Goal: Task Accomplishment & Management: Complete application form

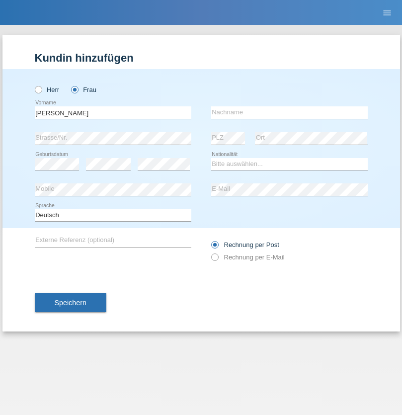
type input "Monica claudio"
click at [289, 112] on input "text" at bounding box center [289, 112] width 156 height 12
type input "Ramirez"
select select "DO"
select select "C"
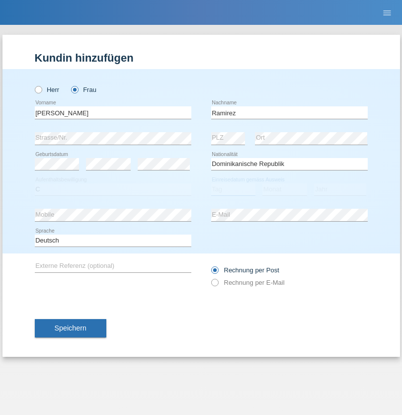
select select "30"
select select "10"
select select "2021"
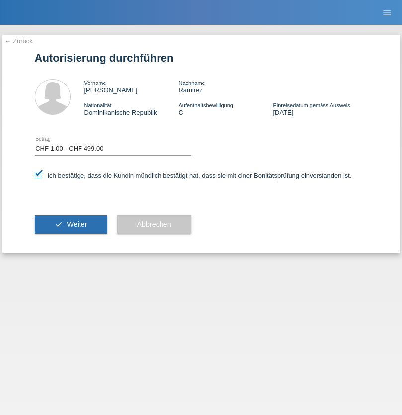
select select "1"
click at [71, 224] on span "Weiter" at bounding box center [77, 224] width 20 height 8
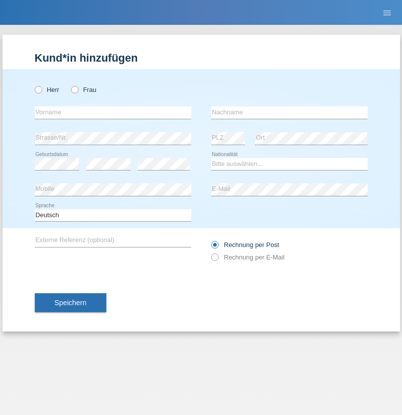
radio input "true"
click at [113, 112] on input "text" at bounding box center [113, 112] width 156 height 12
type input "Varga"
click at [289, 112] on input "text" at bounding box center [289, 112] width 156 height 12
type input "Florin"
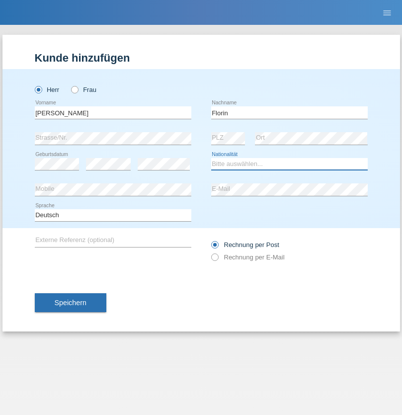
select select "RO"
select select "C"
select select "29"
select select "02"
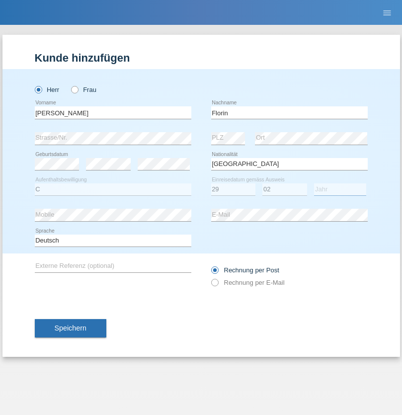
select select "2021"
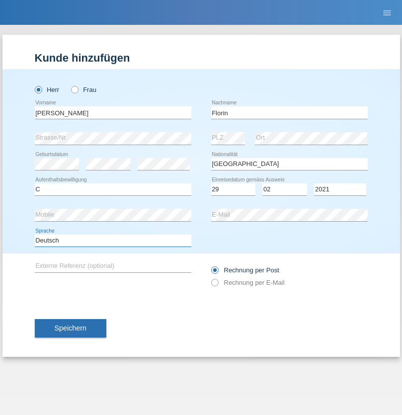
select select "en"
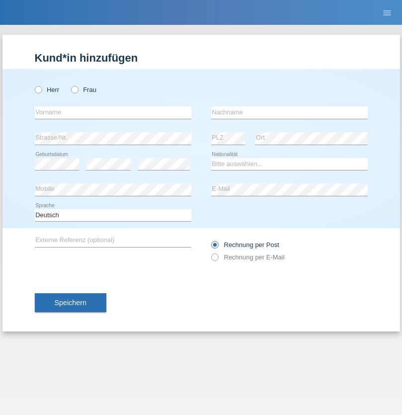
radio input "true"
click at [113, 112] on input "text" at bounding box center [113, 112] width 156 height 12
type input "Ruth"
click at [289, 112] on input "text" at bounding box center [289, 112] width 156 height 12
type input "Krebs"
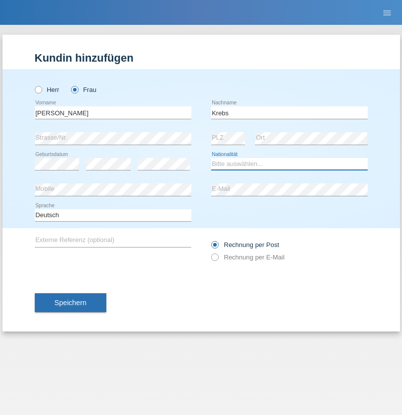
select select "CH"
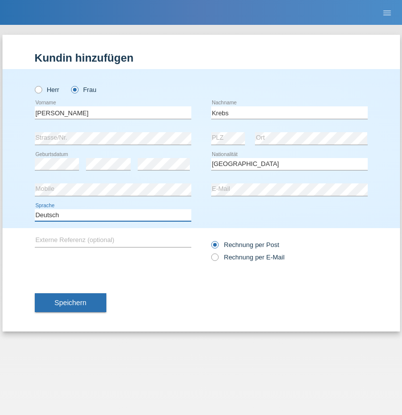
select select "en"
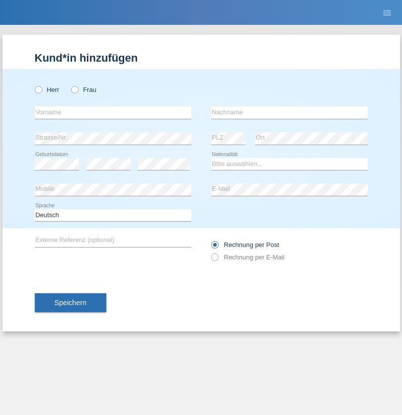
radio input "true"
click at [113, 112] on input "text" at bounding box center [113, 112] width 156 height 12
type input "Qovanaj"
click at [289, 112] on input "text" at bounding box center [289, 112] width 156 height 12
type input "Shaban"
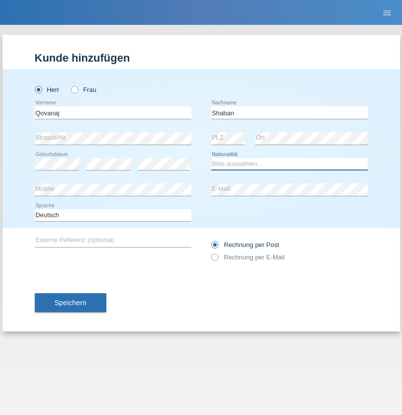
select select "CH"
radio input "true"
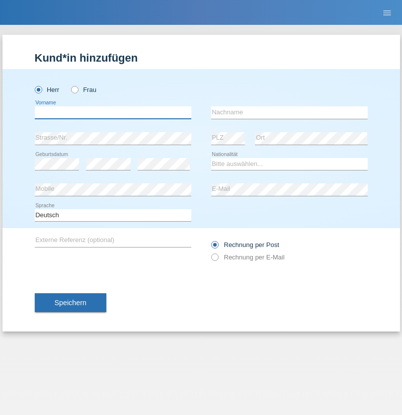
click at [113, 112] on input "text" at bounding box center [113, 112] width 156 height 12
type input "Marian"
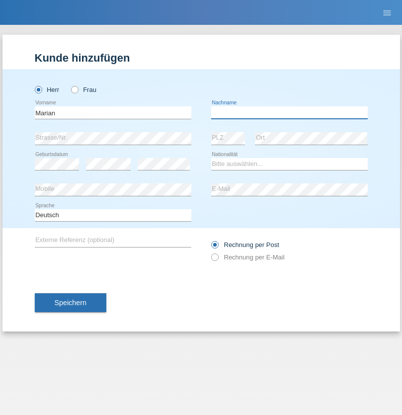
click at [289, 112] on input "text" at bounding box center [289, 112] width 156 height 12
type input "Matusa"
select select "RO"
select select "C"
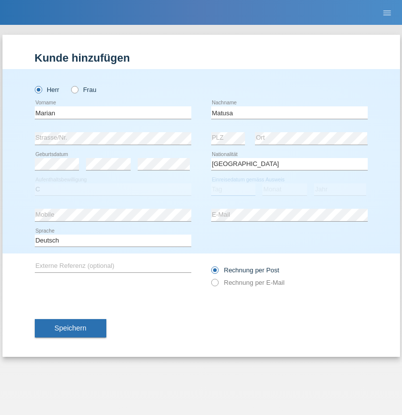
select select "01"
select select "06"
select select "2016"
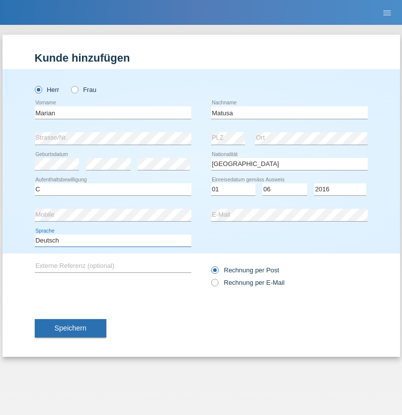
select select "en"
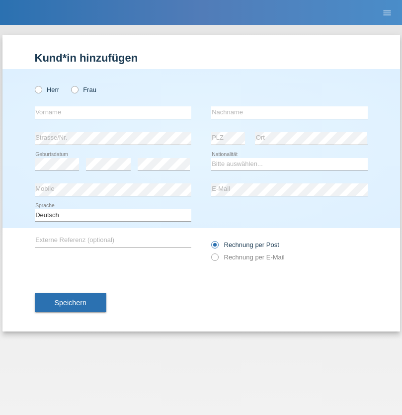
radio input "true"
click at [113, 112] on input "text" at bounding box center [113, 112] width 156 height 12
type input "Marco"
click at [289, 112] on input "text" at bounding box center [289, 112] width 156 height 12
type input "Weinlein"
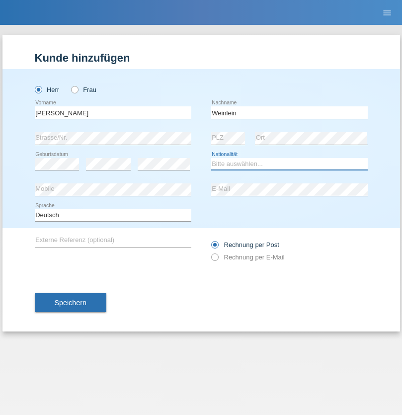
select select "CH"
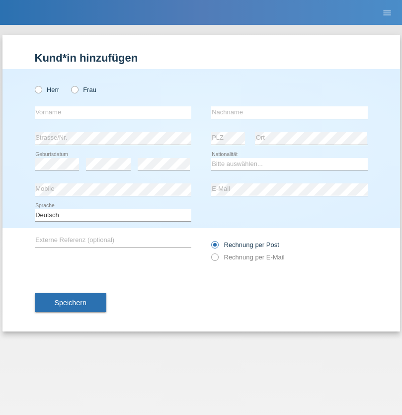
radio input "true"
click at [113, 112] on input "text" at bounding box center [113, 112] width 156 height 12
type input "Jashari lmeri"
click at [289, 112] on input "text" at bounding box center [289, 112] width 156 height 12
type input "Rabije"
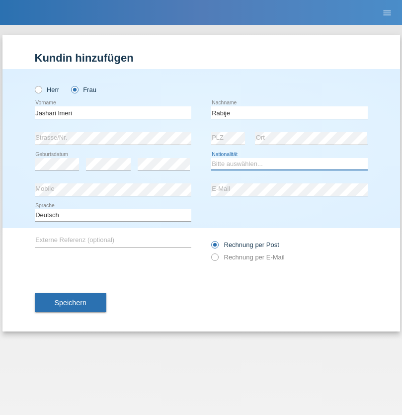
select select "CH"
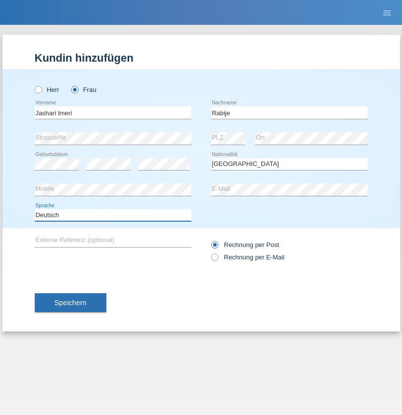
select select "en"
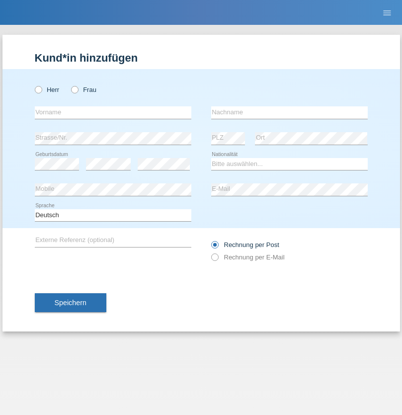
radio input "true"
click at [113, 112] on input "text" at bounding box center [113, 112] width 156 height 12
type input "firat"
click at [289, 112] on input "text" at bounding box center [289, 112] width 156 height 12
type input "kara"
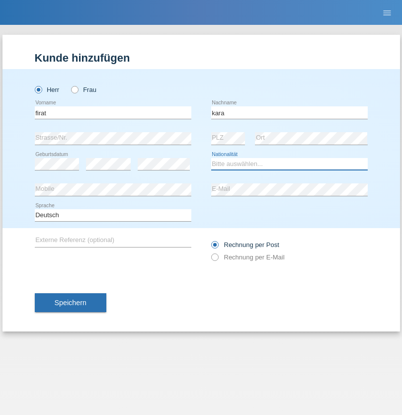
select select "CH"
radio input "true"
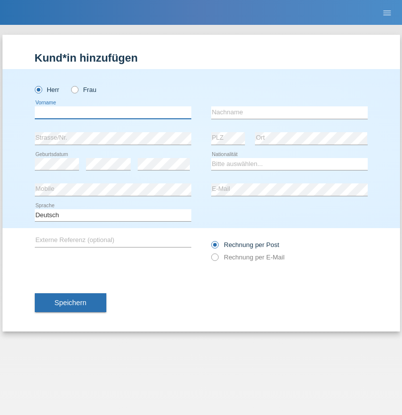
click at [113, 112] on input "text" at bounding box center [113, 112] width 156 height 12
type input "Gigov"
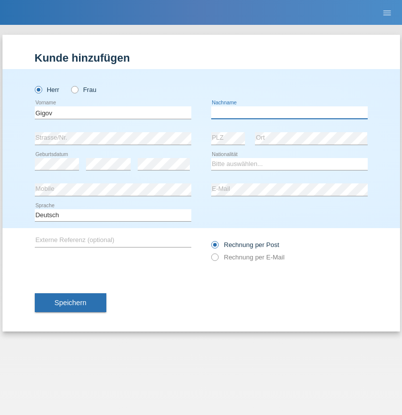
click at [289, 112] on input "text" at bounding box center [289, 112] width 156 height 12
type input "Zhan"
select select "BG"
select select "C"
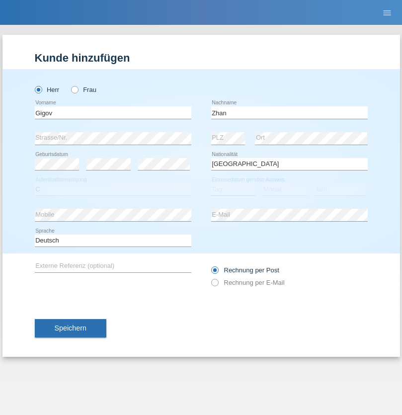
select select "23"
select select "10"
select select "2021"
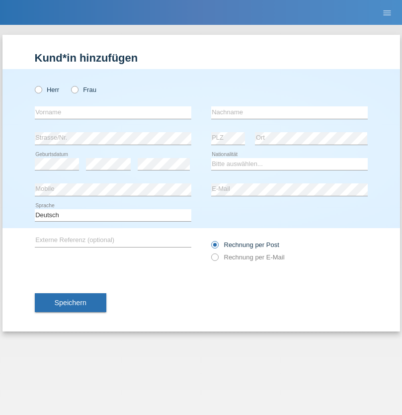
radio input "true"
click at [113, 112] on input "text" at bounding box center [113, 112] width 156 height 12
type input "Amand"
click at [289, 112] on input "text" at bounding box center [289, 112] width 156 height 12
type input "Pires"
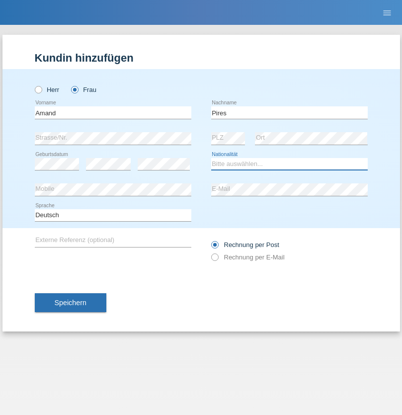
select select "CH"
radio input "true"
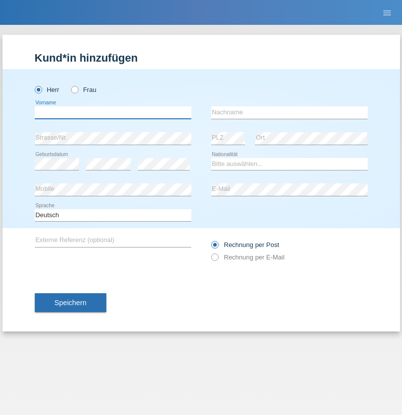
click at [113, 112] on input "text" at bounding box center [113, 112] width 156 height 12
type input "[PERSON_NAME]"
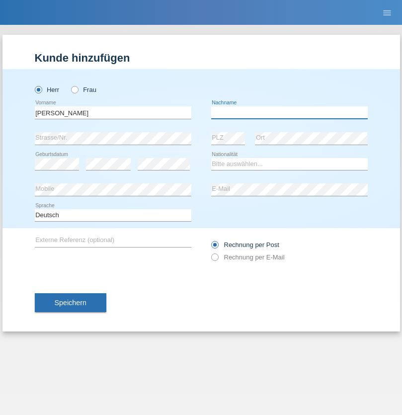
click at [289, 112] on input "text" at bounding box center [289, 112] width 156 height 12
type input "Saidi"
select select "CH"
radio input "true"
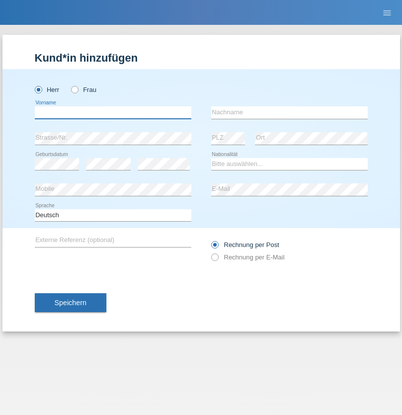
click at [113, 112] on input "text" at bounding box center [113, 112] width 156 height 12
type input "Matusa"
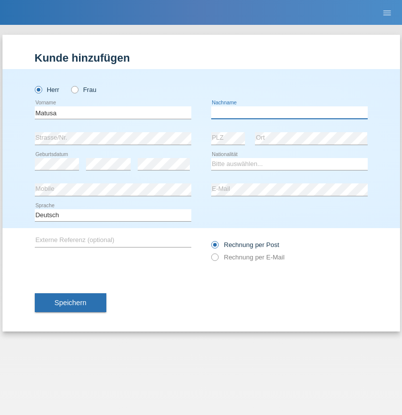
click at [289, 112] on input "text" at bounding box center [289, 112] width 156 height 12
type input "Marian valentin"
select select "OM"
select select "C"
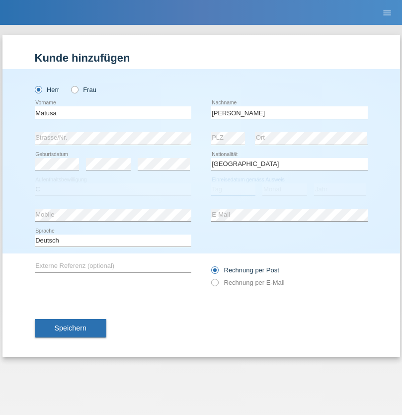
select select "01"
select select "06"
select select "2016"
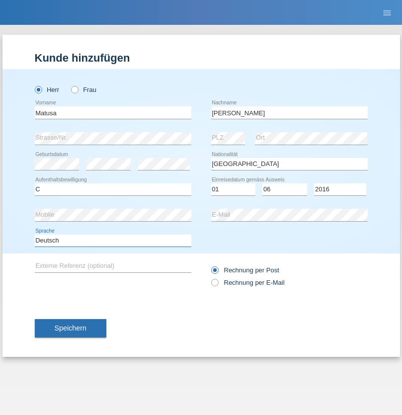
select select "en"
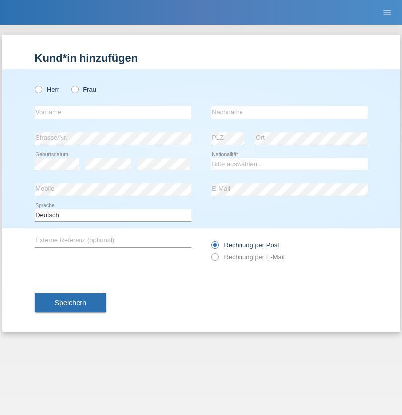
radio input "true"
click at [113, 112] on input "text" at bounding box center [113, 112] width 156 height 12
type input "[PERSON_NAME]"
click at [289, 112] on input "text" at bounding box center [289, 112] width 156 height 12
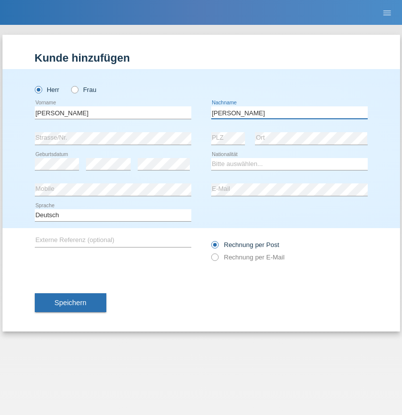
type input "[PERSON_NAME]"
select select "PT"
select select "C"
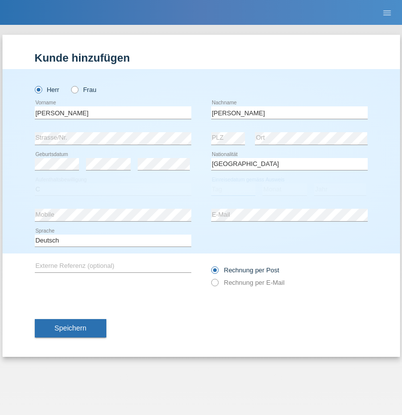
select select "23"
select select "08"
select select "2021"
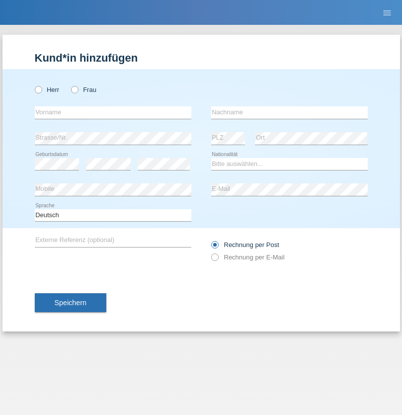
radio input "true"
click at [113, 112] on input "text" at bounding box center [113, 112] width 156 height 12
type input "Luca"
click at [289, 112] on input "text" at bounding box center [289, 112] width 156 height 12
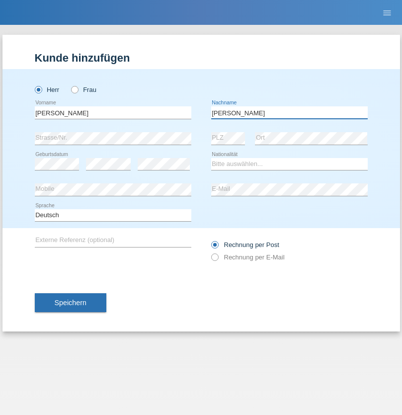
type input "Meier"
select select "CH"
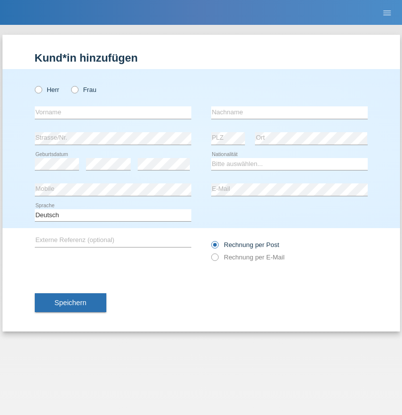
radio input "true"
click at [113, 112] on input "text" at bounding box center [113, 112] width 156 height 12
type input "Szilvia"
click at [289, 112] on input "text" at bounding box center [289, 112] width 156 height 12
type input "Olakh"
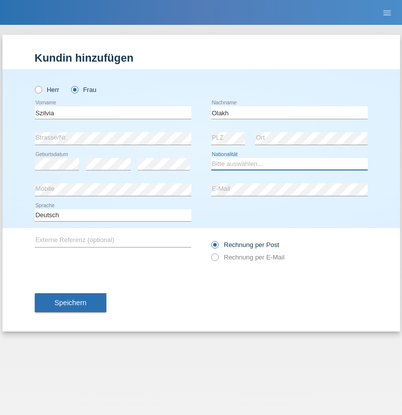
select select "UA"
select select "C"
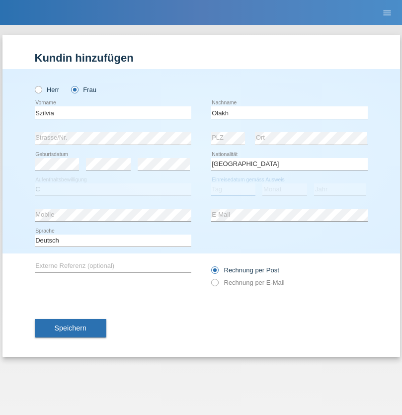
select select "15"
select select "09"
select select "2021"
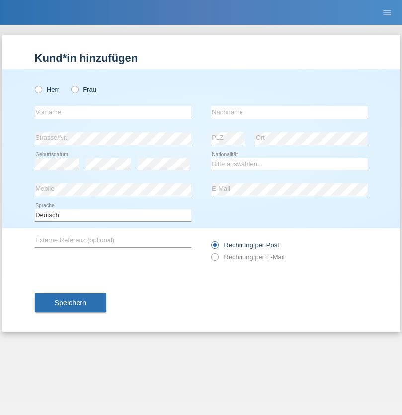
radio input "true"
click at [113, 112] on input "text" at bounding box center [113, 112] width 156 height 12
type input "Asrit"
click at [289, 112] on input "text" at bounding box center [289, 112] width 156 height 12
type input "Kupa"
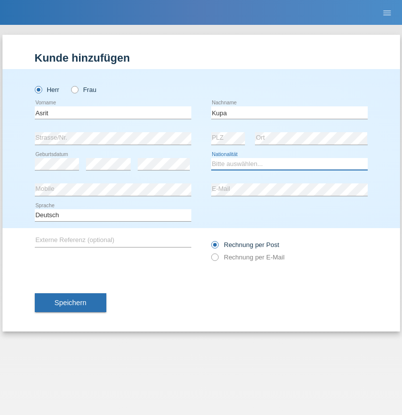
select select "MK"
select select "C"
select select "27"
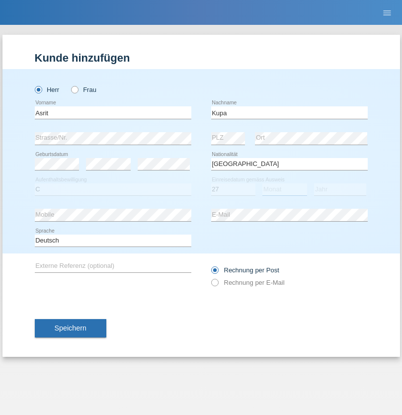
select select "05"
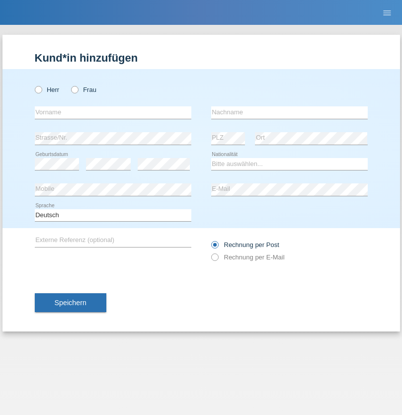
radio input "true"
click at [113, 112] on input "text" at bounding box center [113, 112] width 156 height 12
type input "[PERSON_NAME]"
click at [289, 112] on input "text" at bounding box center [289, 112] width 156 height 12
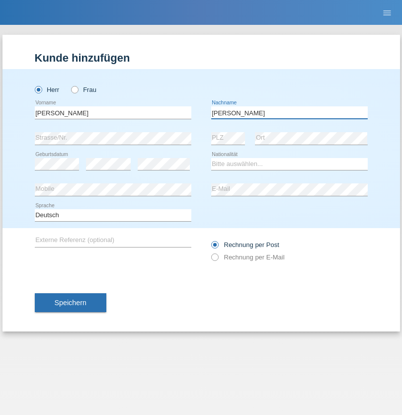
type input "[PERSON_NAME]"
select select "SY"
select select "C"
select select "15"
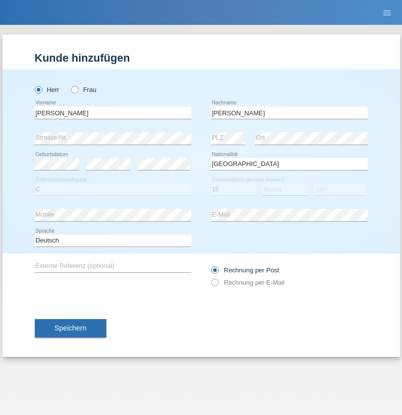
select select "09"
select select "2021"
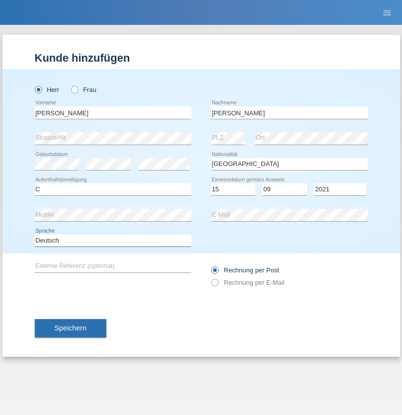
select select "en"
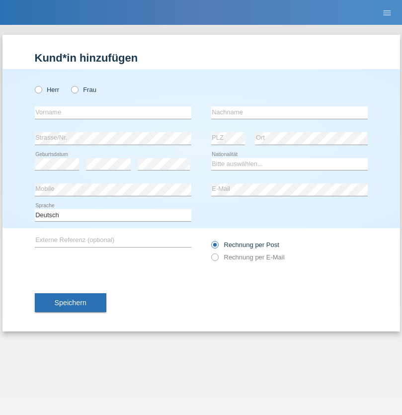
radio input "true"
select select "CH"
radio input "true"
click at [113, 112] on input "text" at bounding box center [113, 112] width 156 height 12
type input "[PERSON_NAME]"
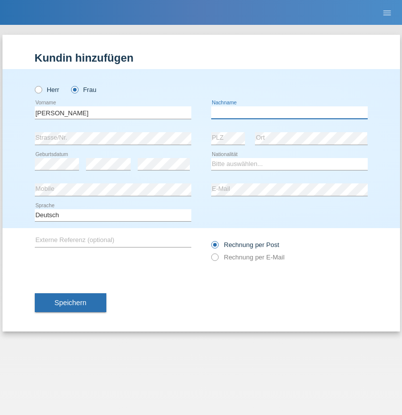
click at [289, 112] on input "text" at bounding box center [289, 112] width 156 height 12
type input "Bacic"
select select "CH"
